Goal: Task Accomplishment & Management: Use online tool/utility

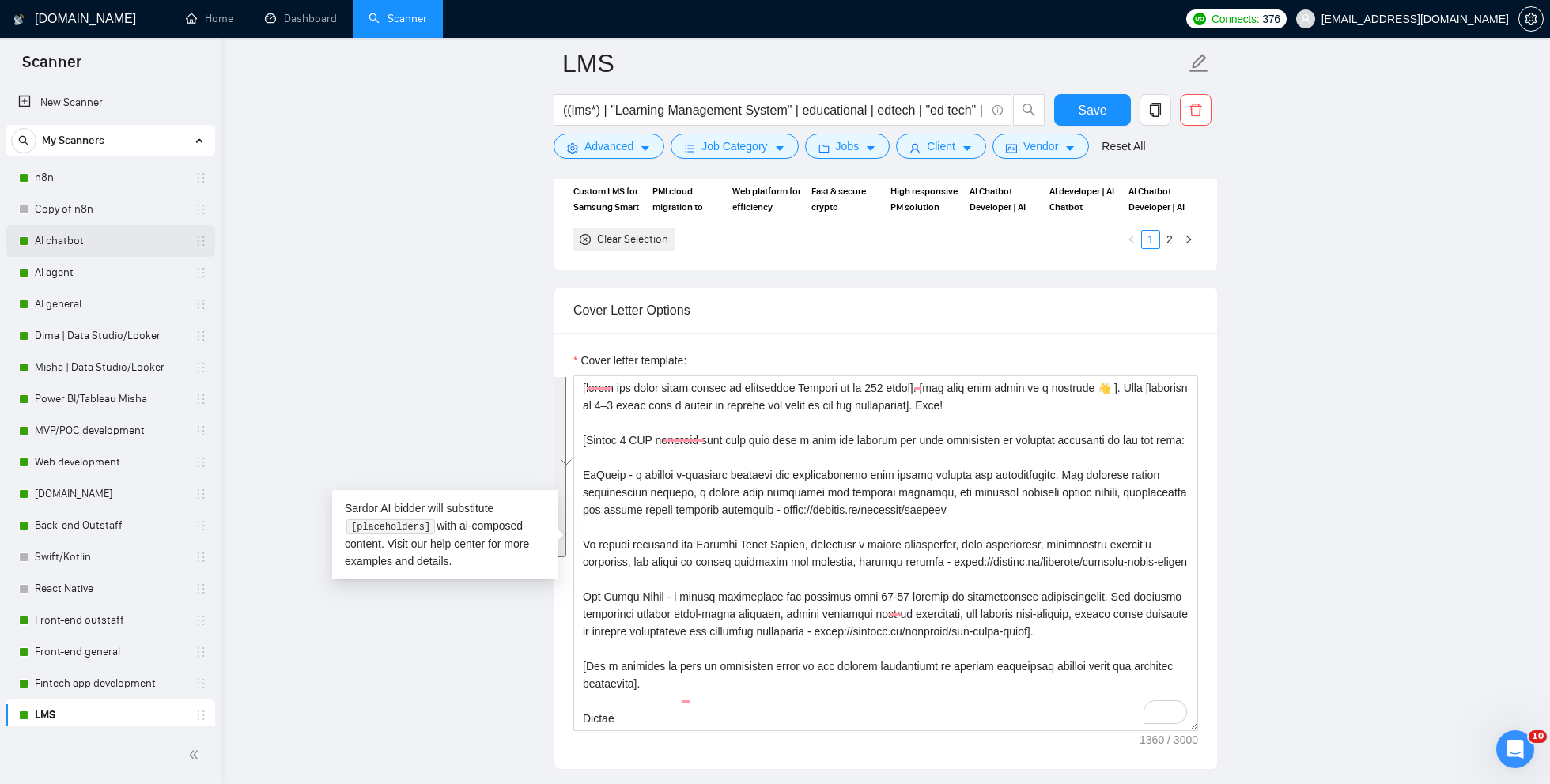
click at [109, 244] on link "AI chatbot" at bounding box center [109, 241] width 150 height 32
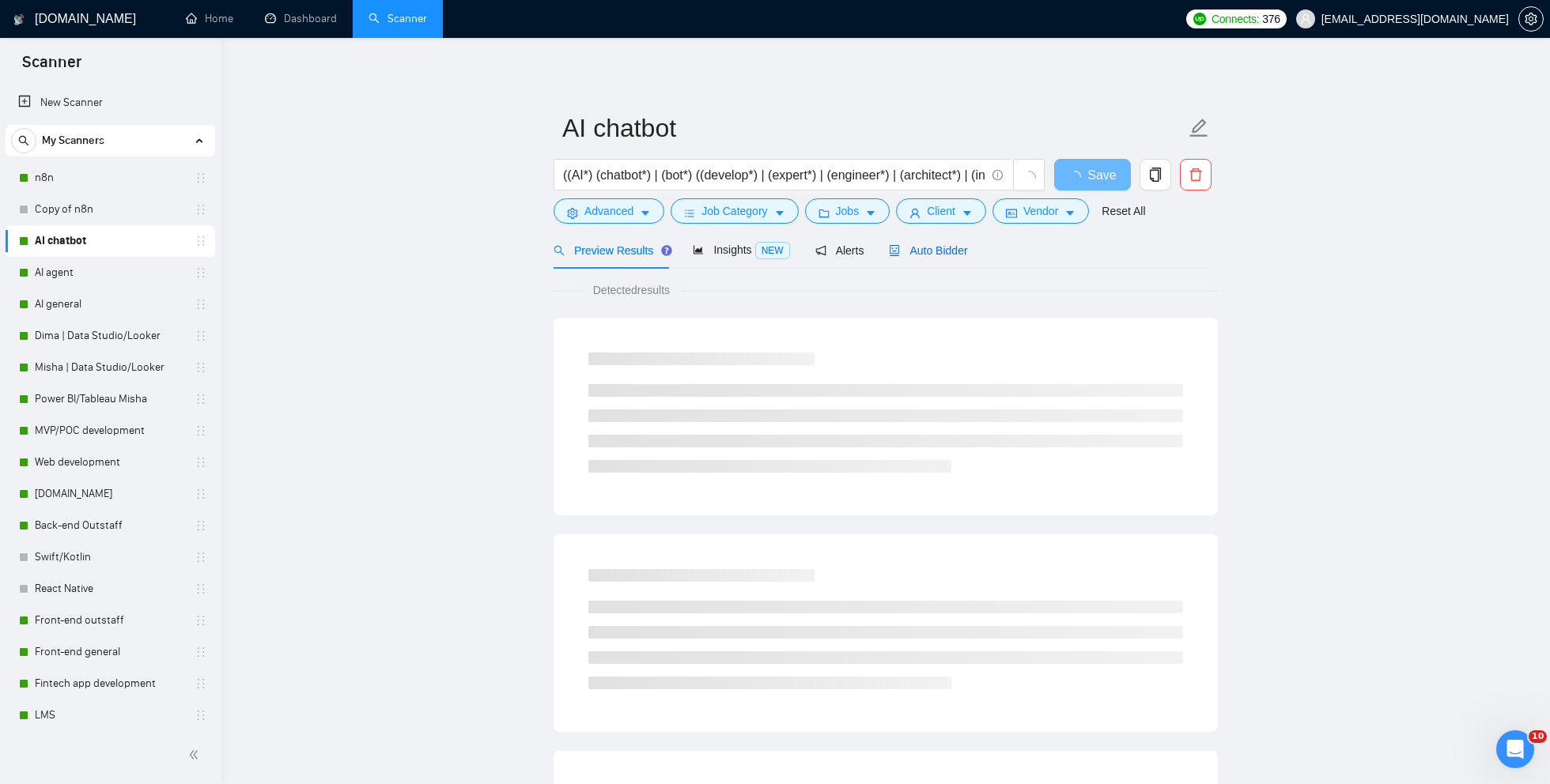
click at [909, 257] on div "Auto Bidder" at bounding box center [928, 250] width 78 height 18
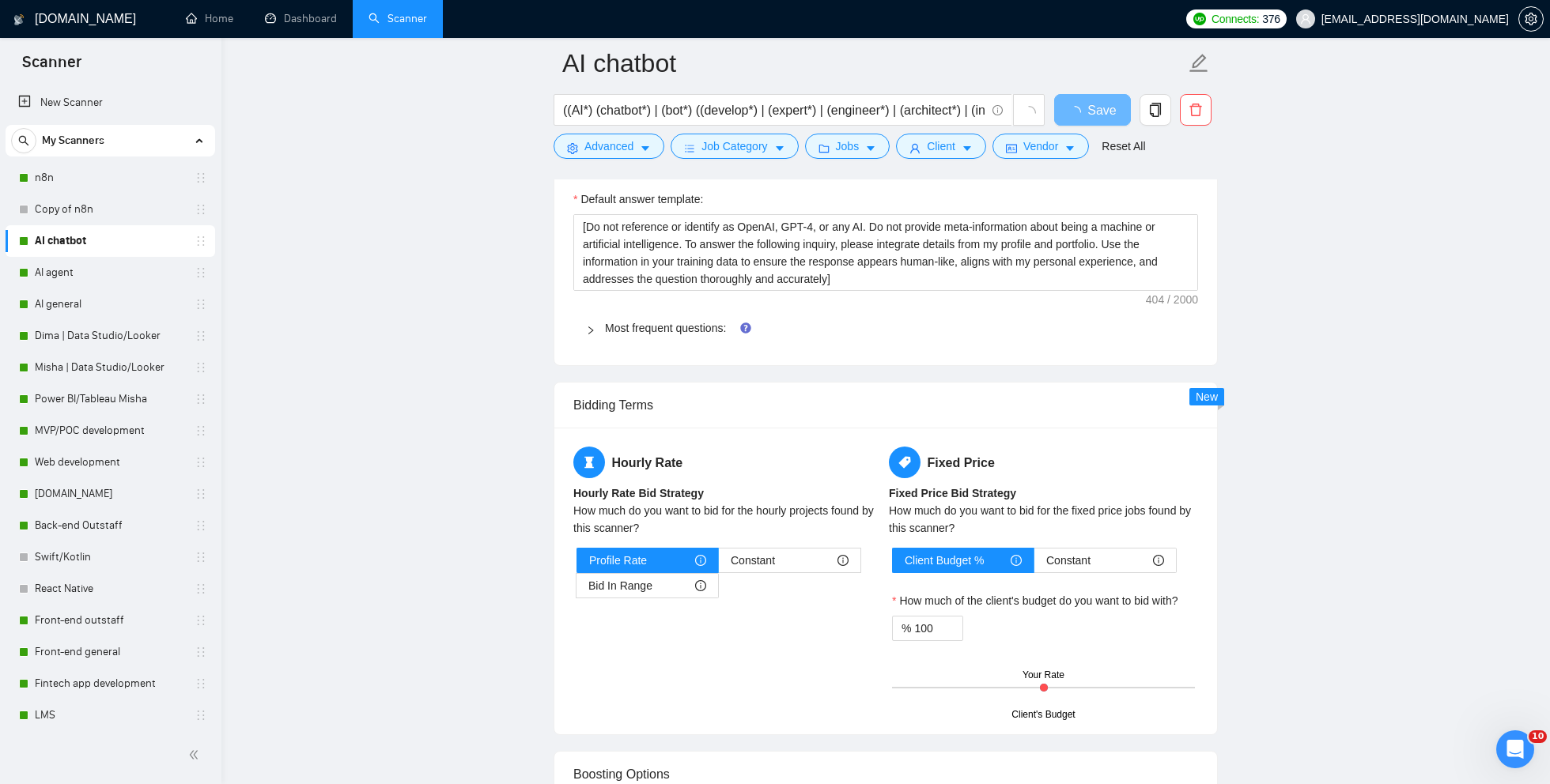
scroll to position [2306, 0]
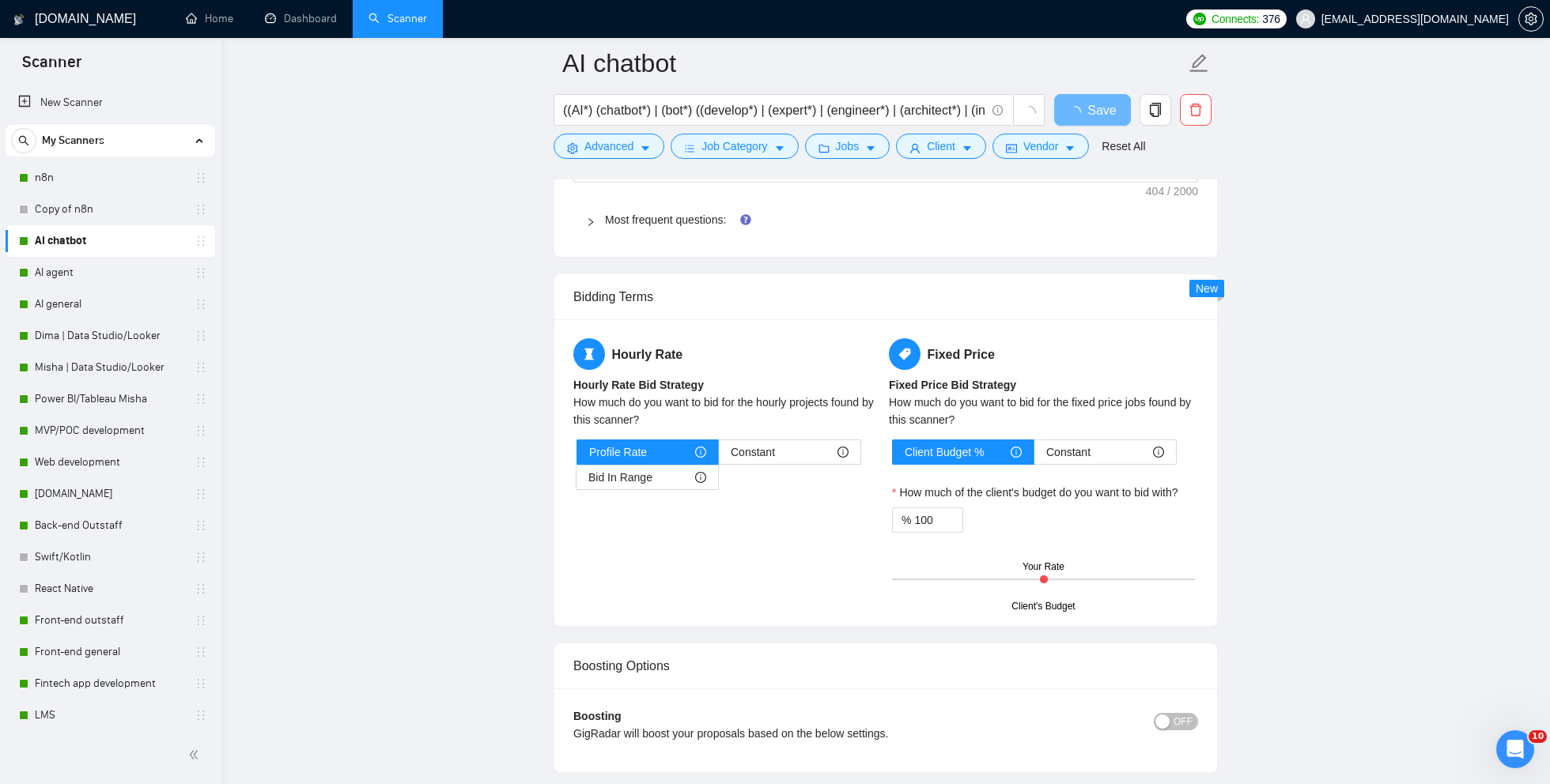
click at [649, 219] on span "Most frequent questions:" at bounding box center [894, 220] width 580 height 18
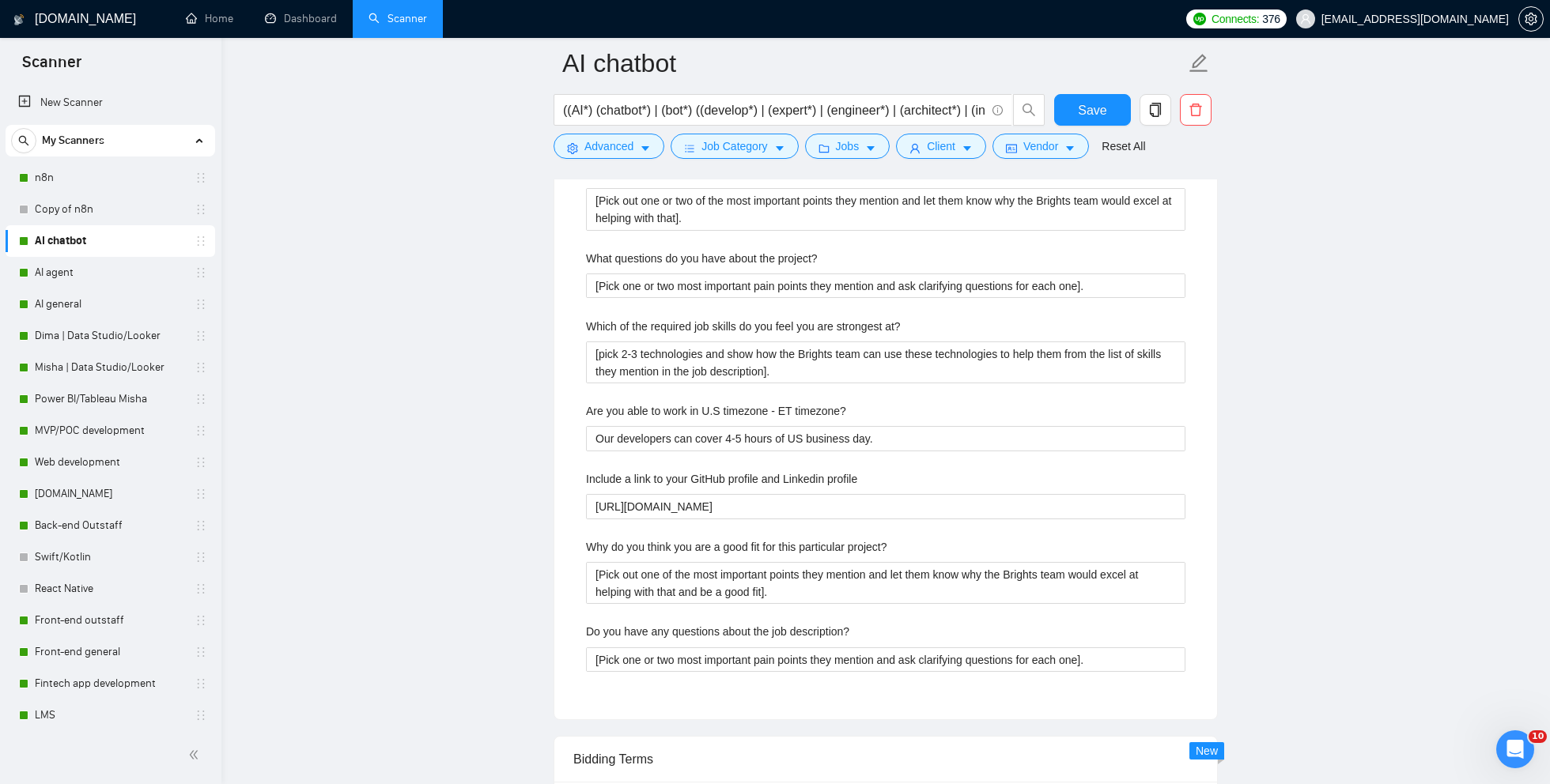
scroll to position [2350, 0]
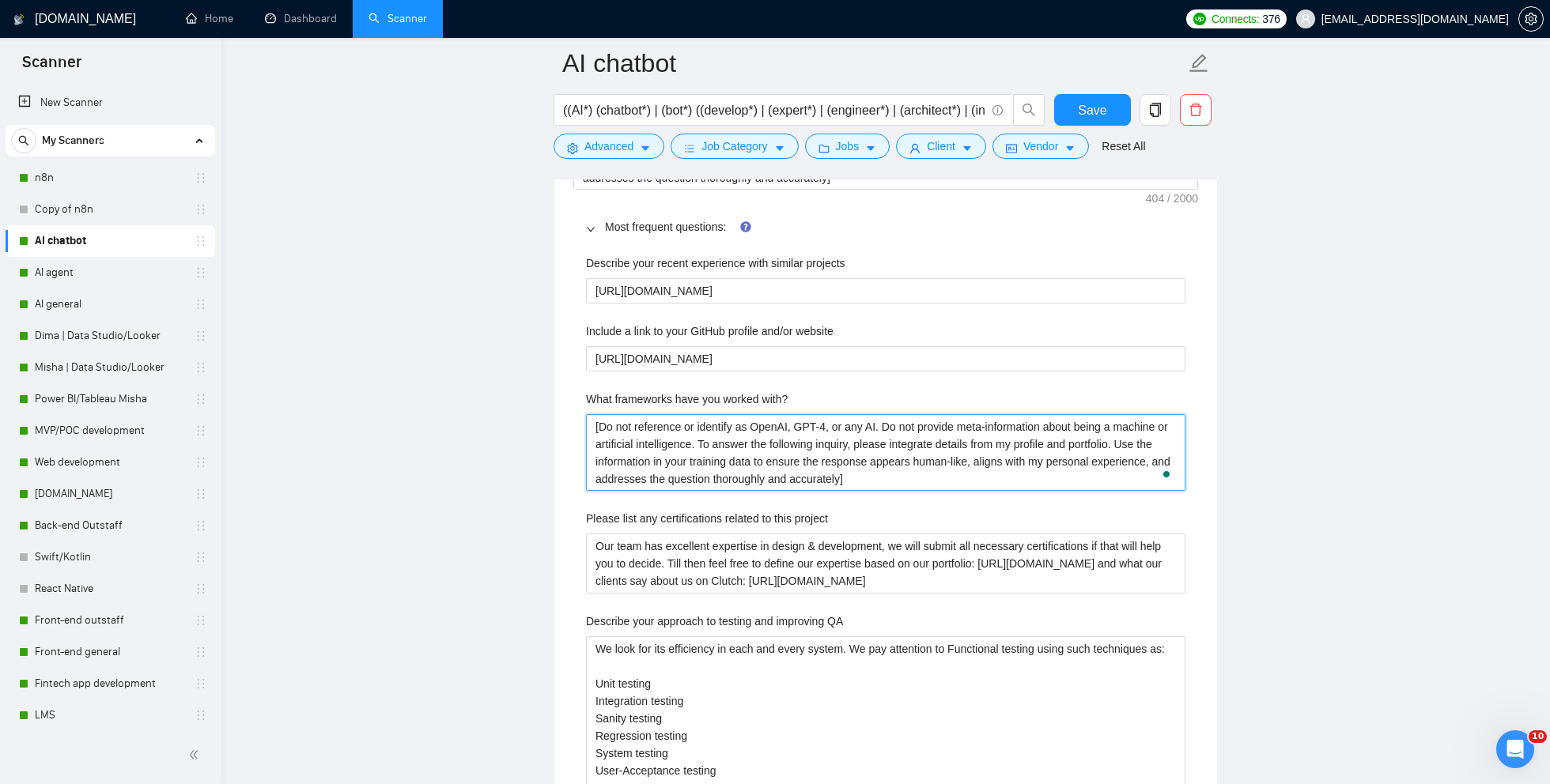
drag, startPoint x: 986, startPoint y: 472, endPoint x: 547, endPoint y: 407, distance: 443.8
paste with\? "Data Collection & Storage AWS Glue Amazon S3 Google Cloud Storage Azure Blob St…"
type with\? "Data Collection & Storage AWS Glue Amazon S3 Google Cloud Storage Azure Blob St…"
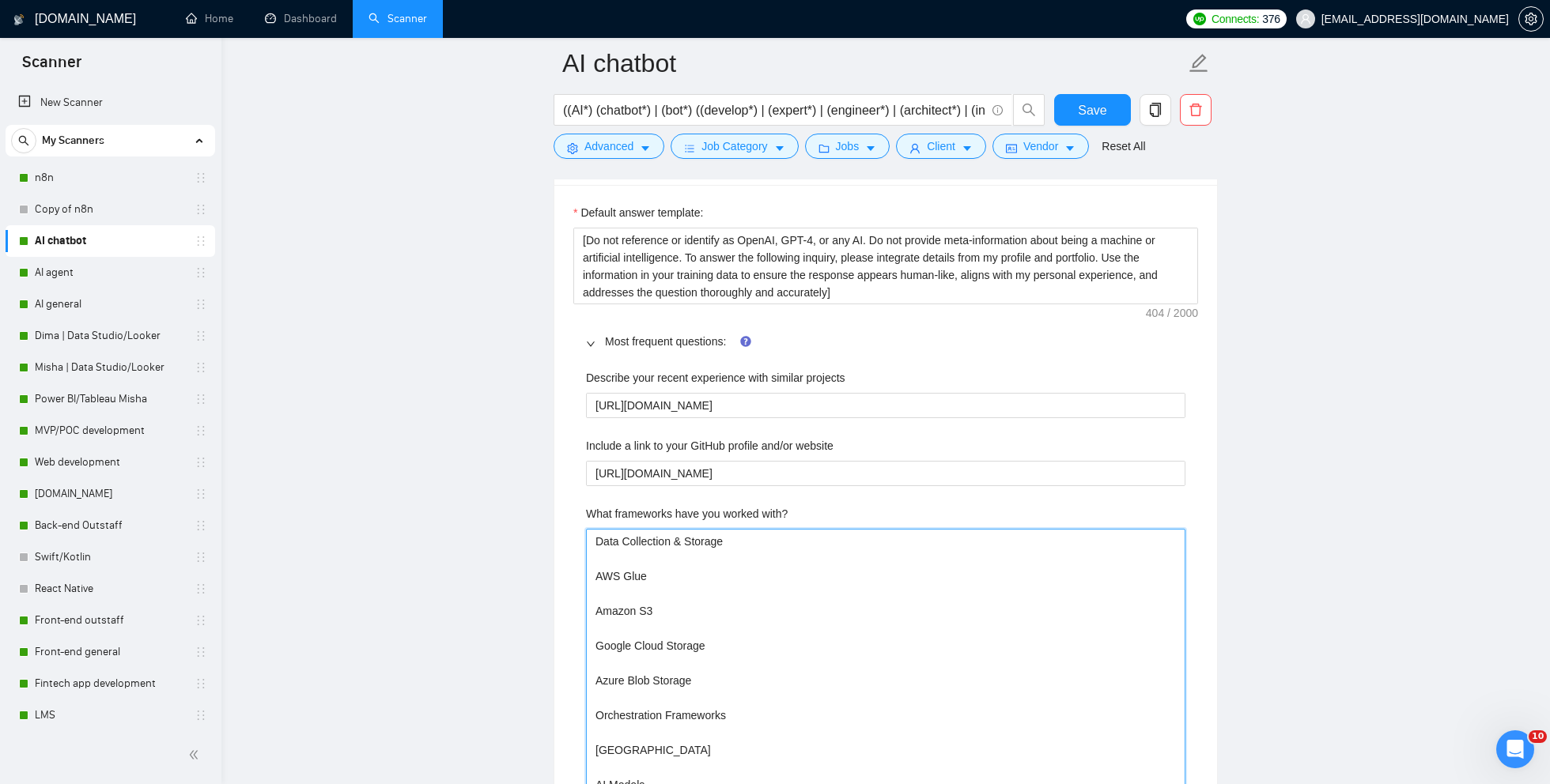
scroll to position [2128, 0]
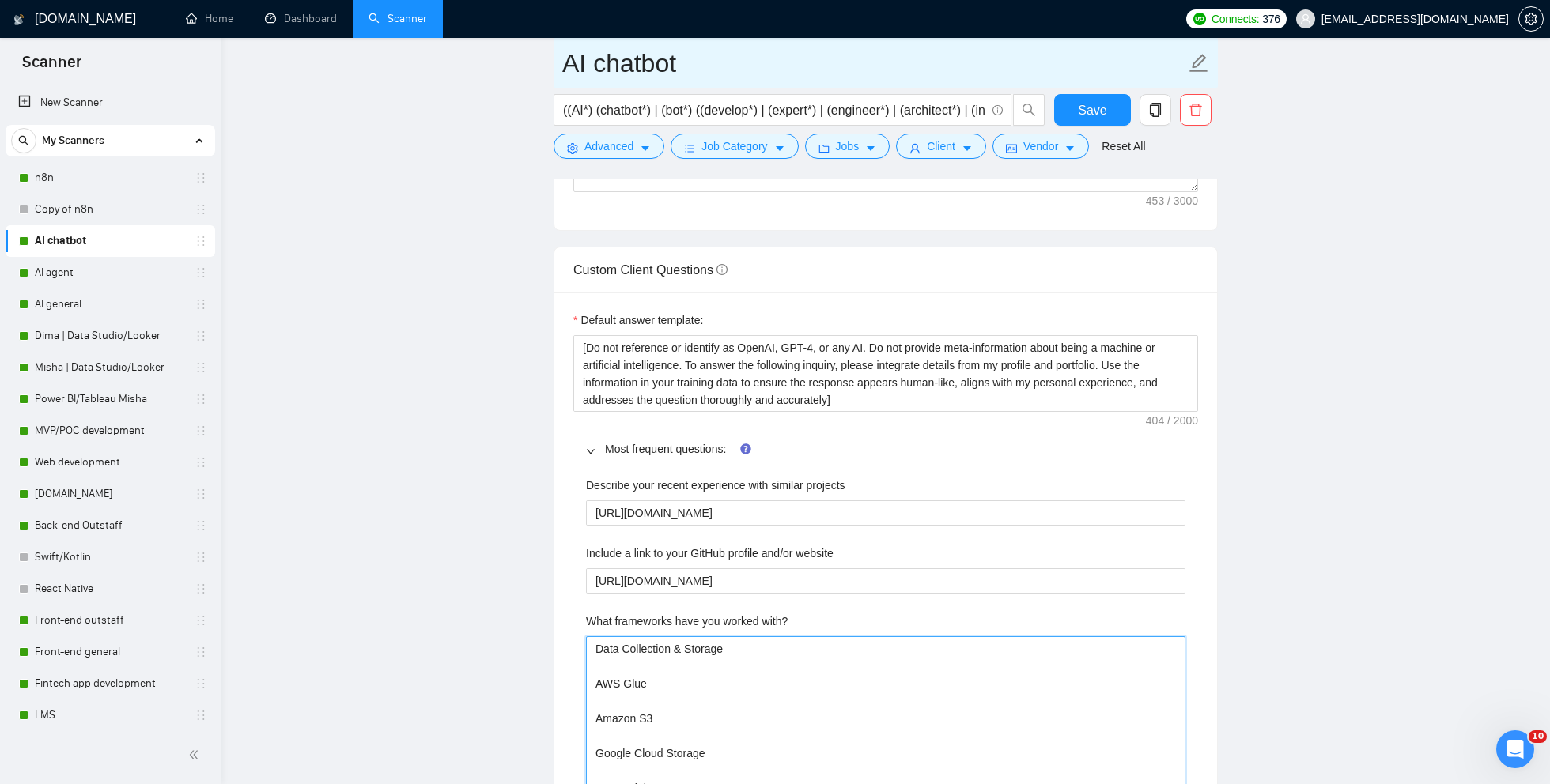
type with\? "Data Collection & Storage AWS Glue Amazon S3 Google Cloud Storage Azure Blob St…"
